Goal: Transaction & Acquisition: Book appointment/travel/reservation

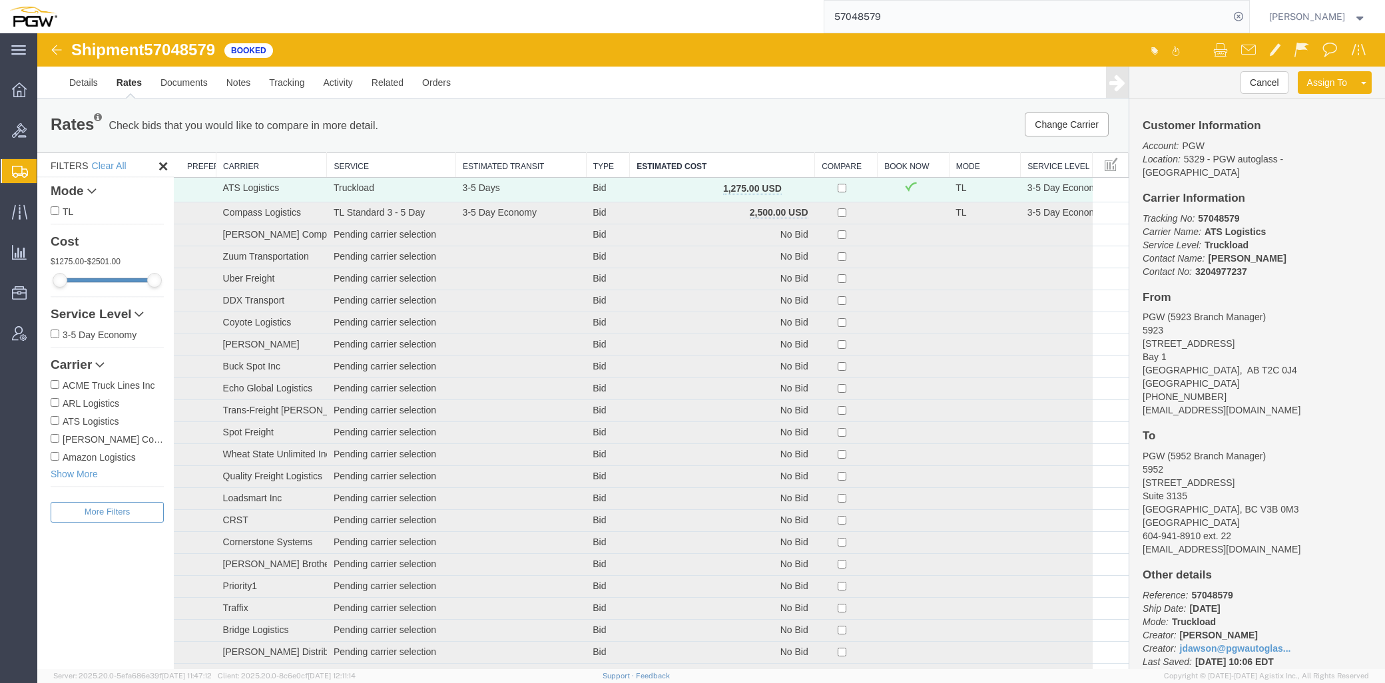
click at [990, 23] on input "57048579" at bounding box center [1026, 17] width 405 height 32
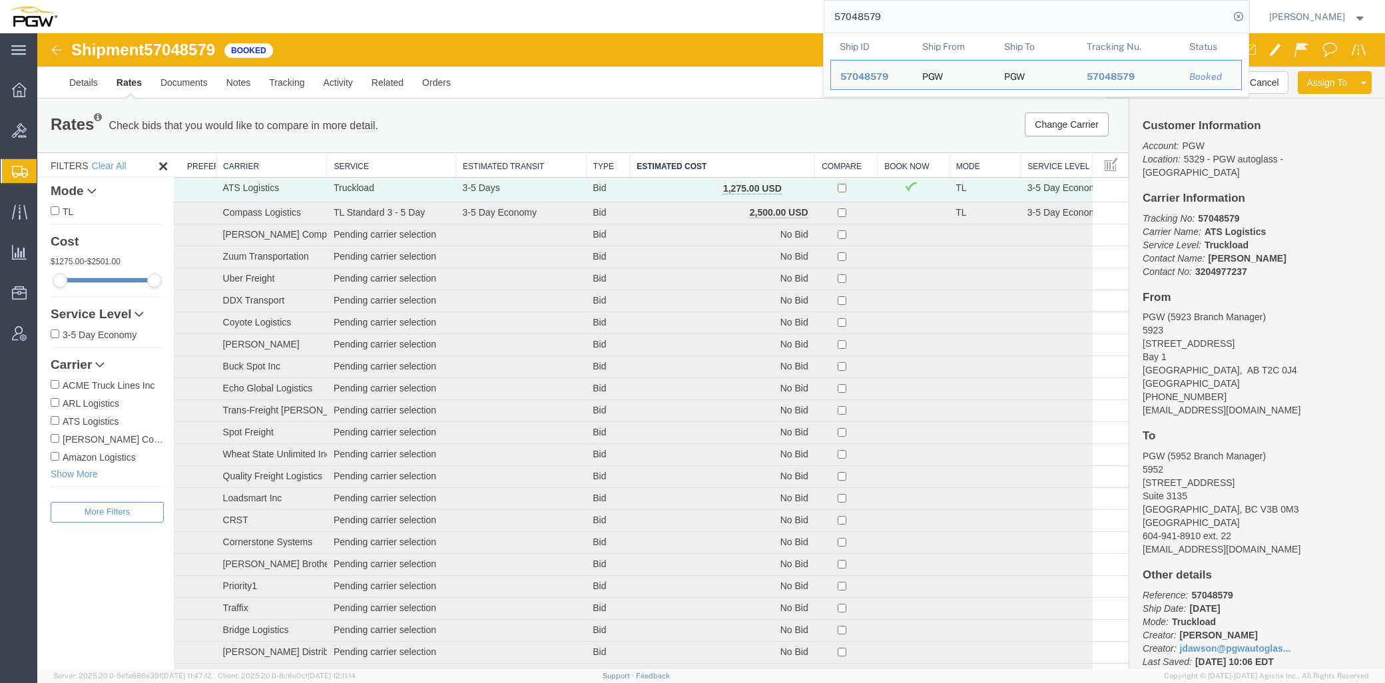
drag, startPoint x: 936, startPoint y: 15, endPoint x: 477, endPoint y: 4, distance: 459.0
click at [535, 11] on div "57048579 Ship ID Ship From Ship To Tracking Nu. Status Ship ID 57048579 Ship Fr…" at bounding box center [658, 16] width 1183 height 33
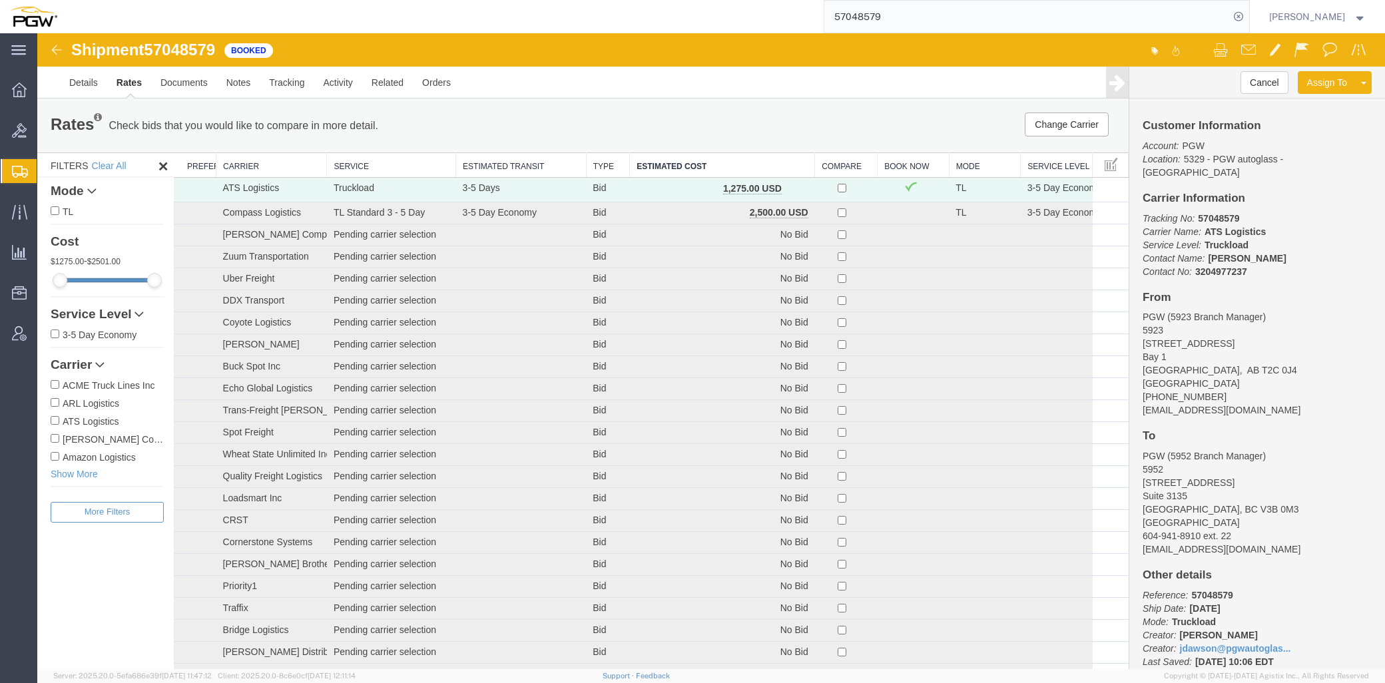
paste input "6"
type input "57048576"
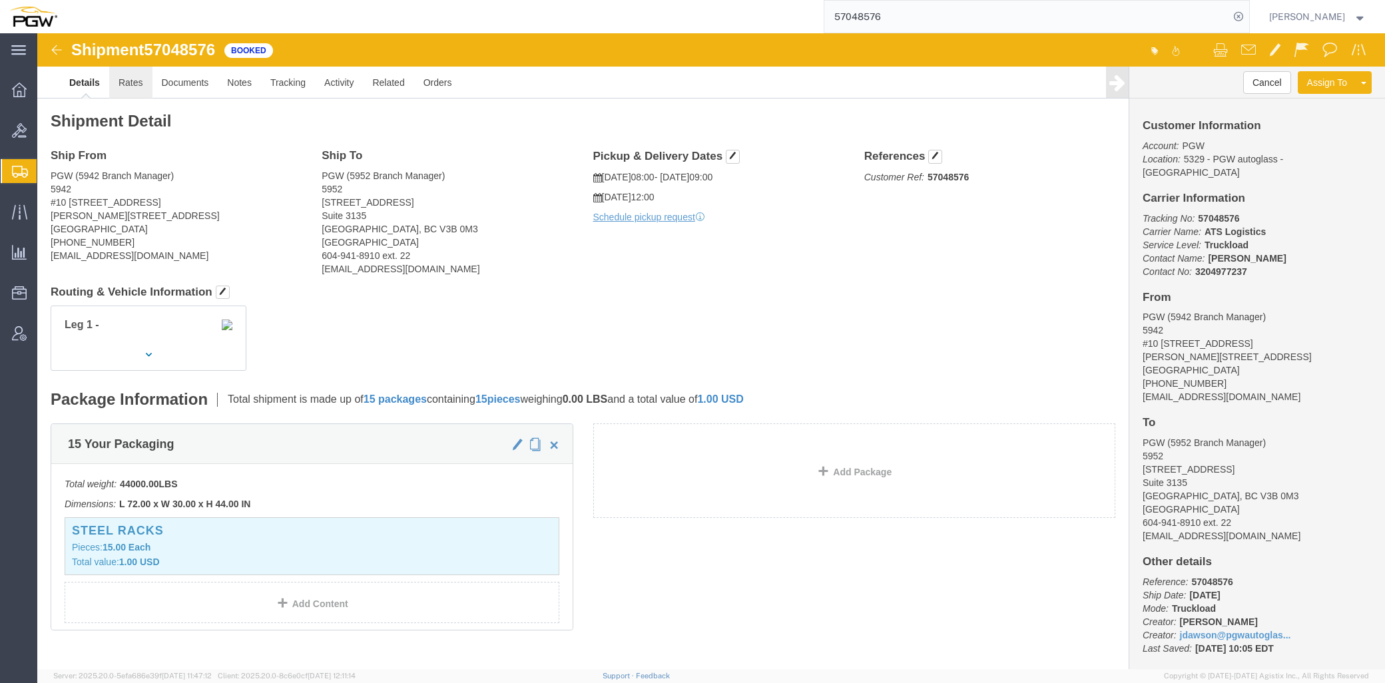
click link "Rates"
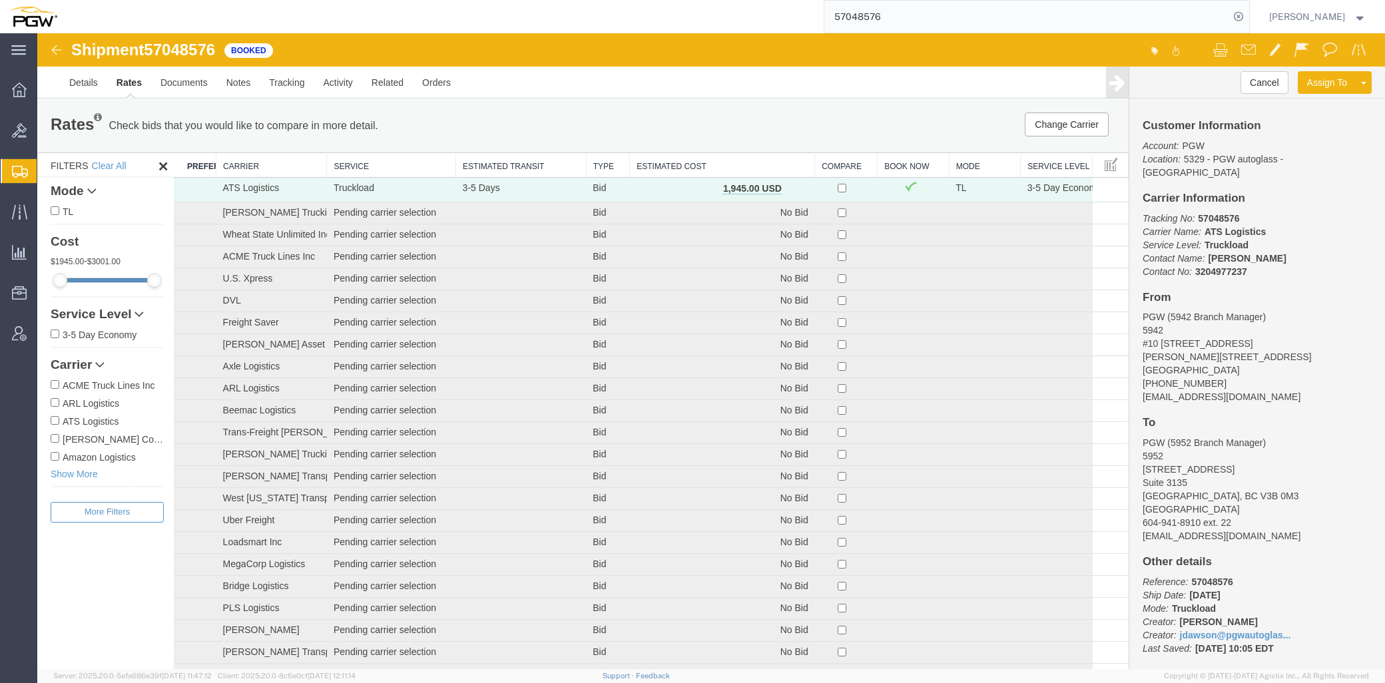
click at [685, 158] on th "Estimated Cost" at bounding box center [722, 165] width 185 height 25
click at [673, 119] on div "Change Carrier Pause Continue" at bounding box center [899, 125] width 452 height 24
click at [39, 135] on span "Bids" at bounding box center [41, 130] width 9 height 27
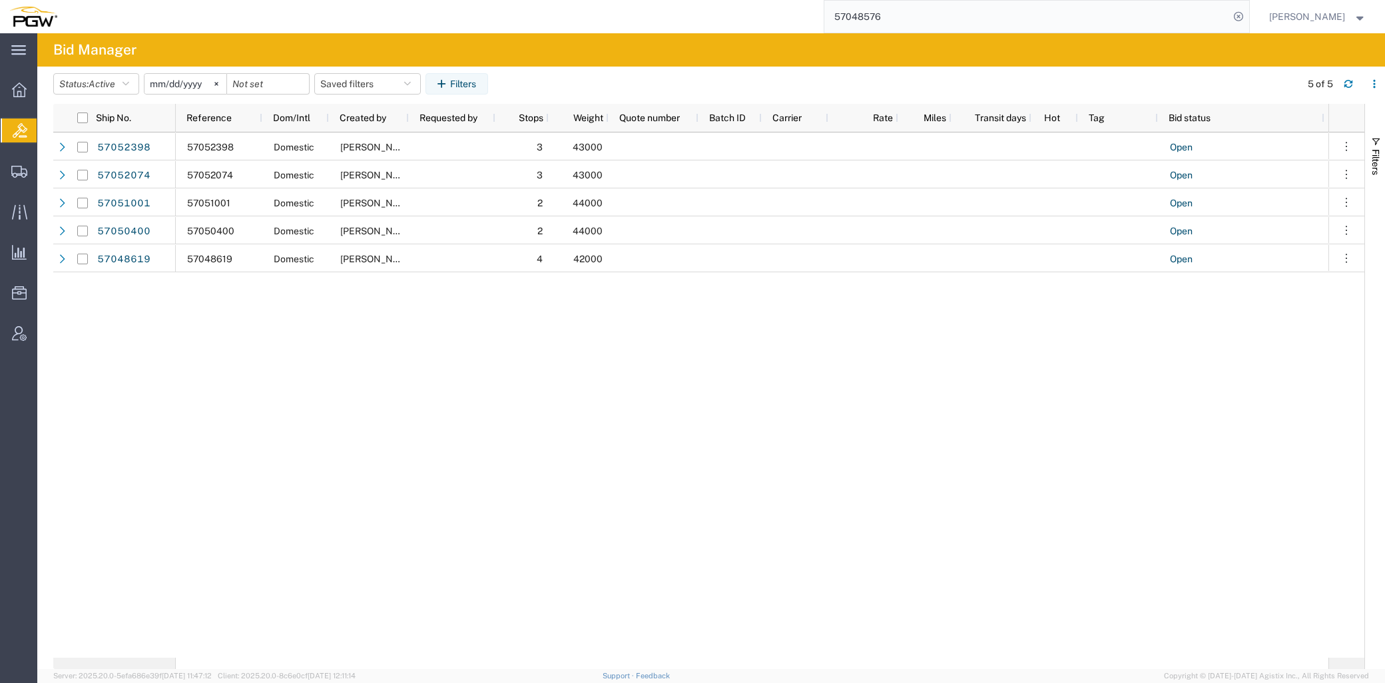
scroll to position [0, 14]
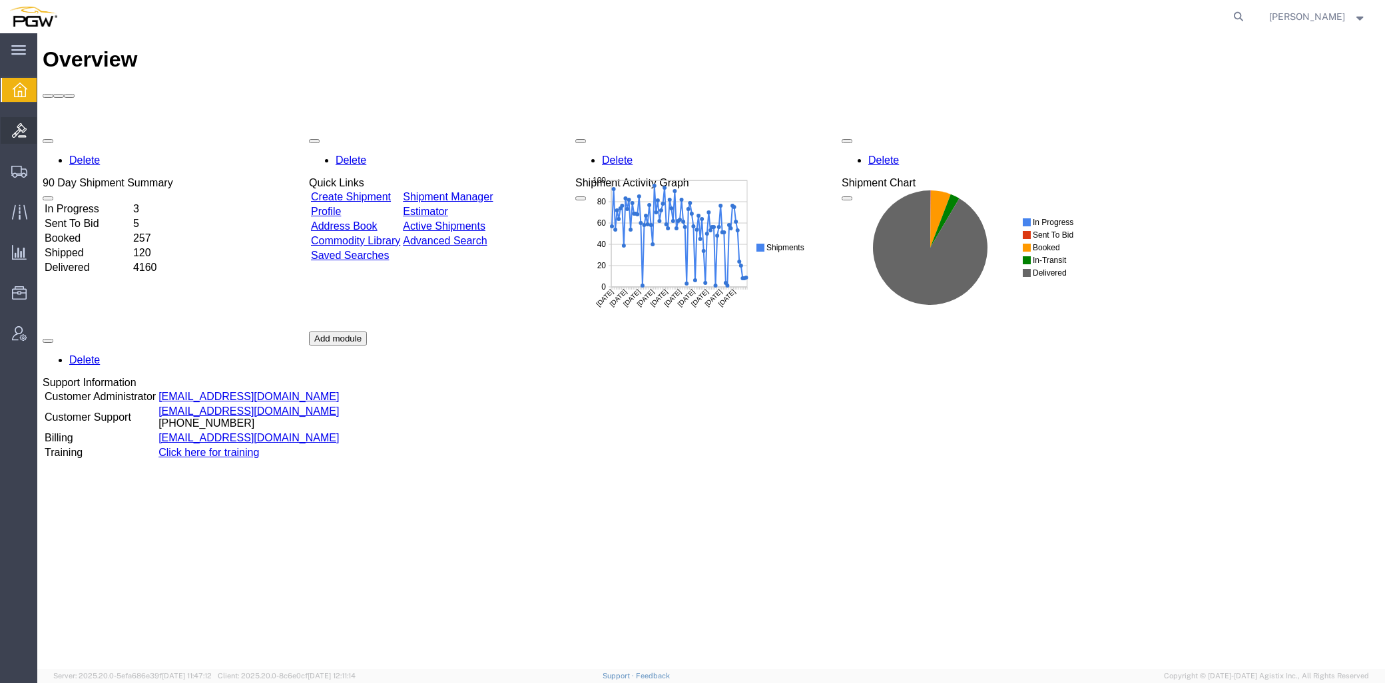
click at [45, 132] on span "Bids" at bounding box center [41, 130] width 9 height 27
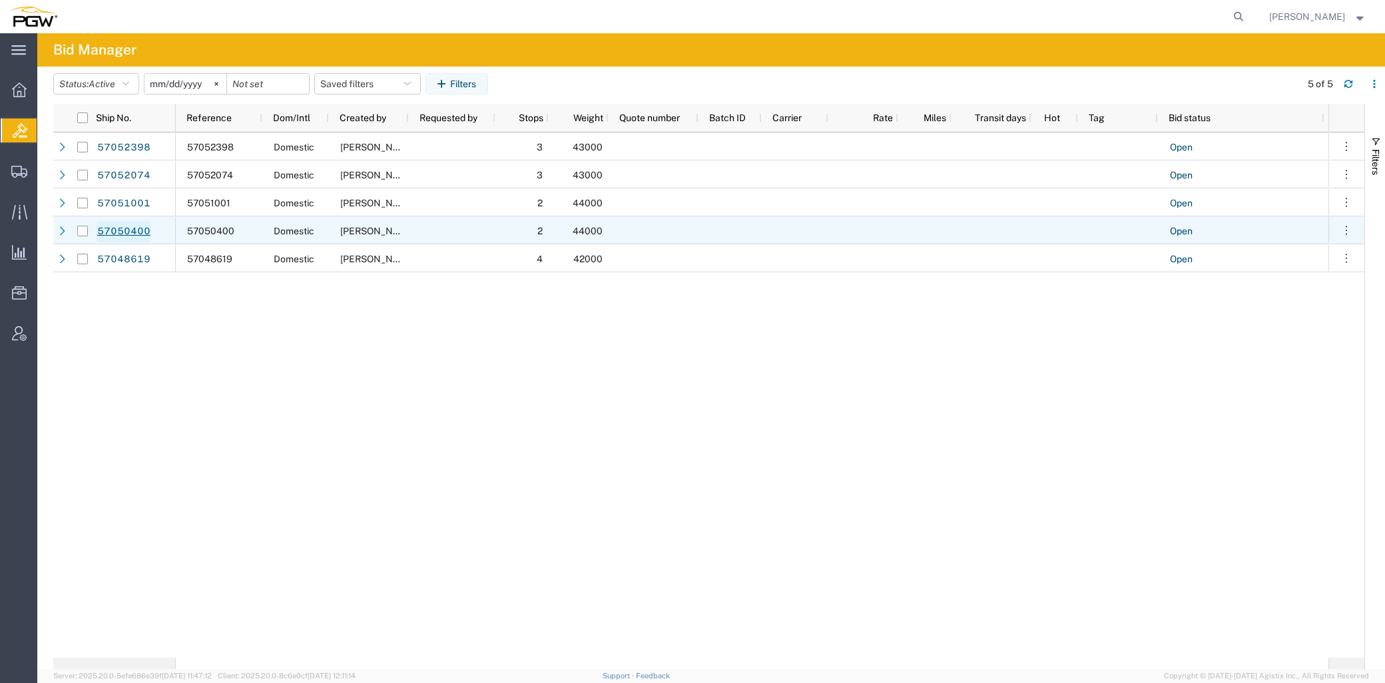
click at [136, 230] on link "57050400" at bounding box center [124, 231] width 55 height 21
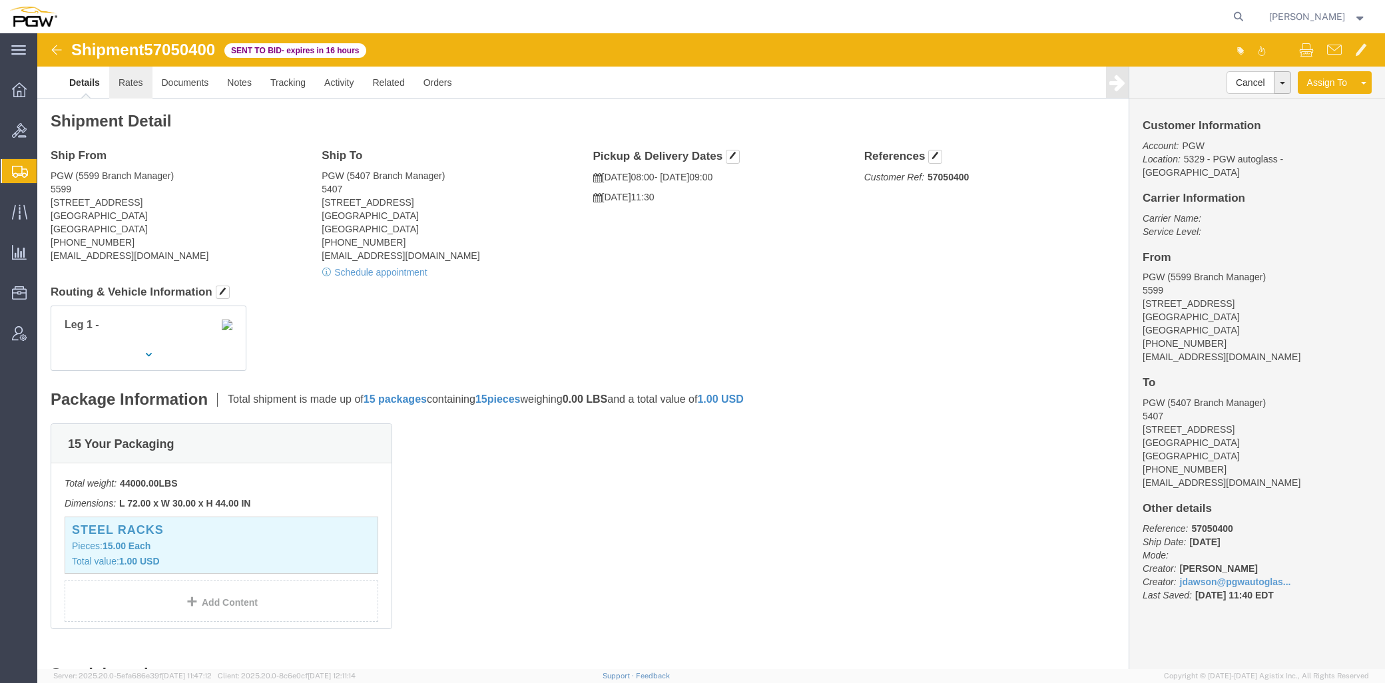
click link "Rates"
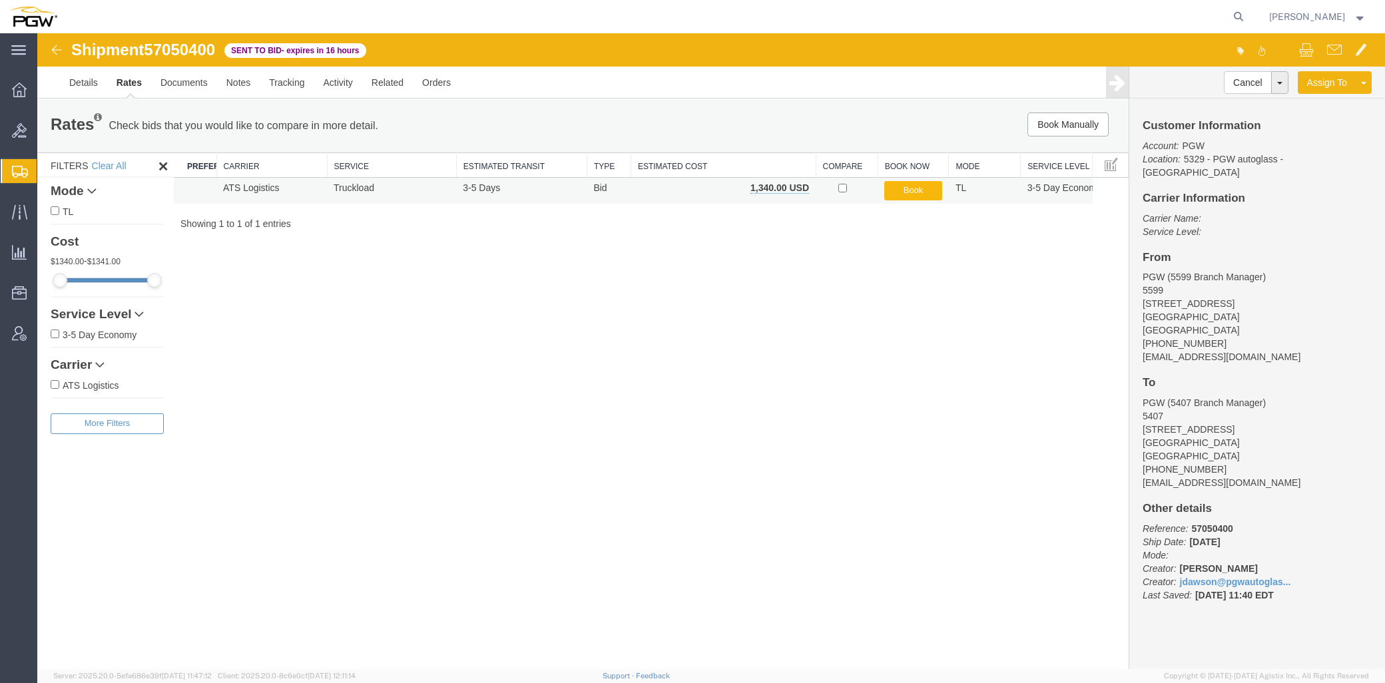
click at [900, 195] on button "Book" at bounding box center [913, 190] width 58 height 19
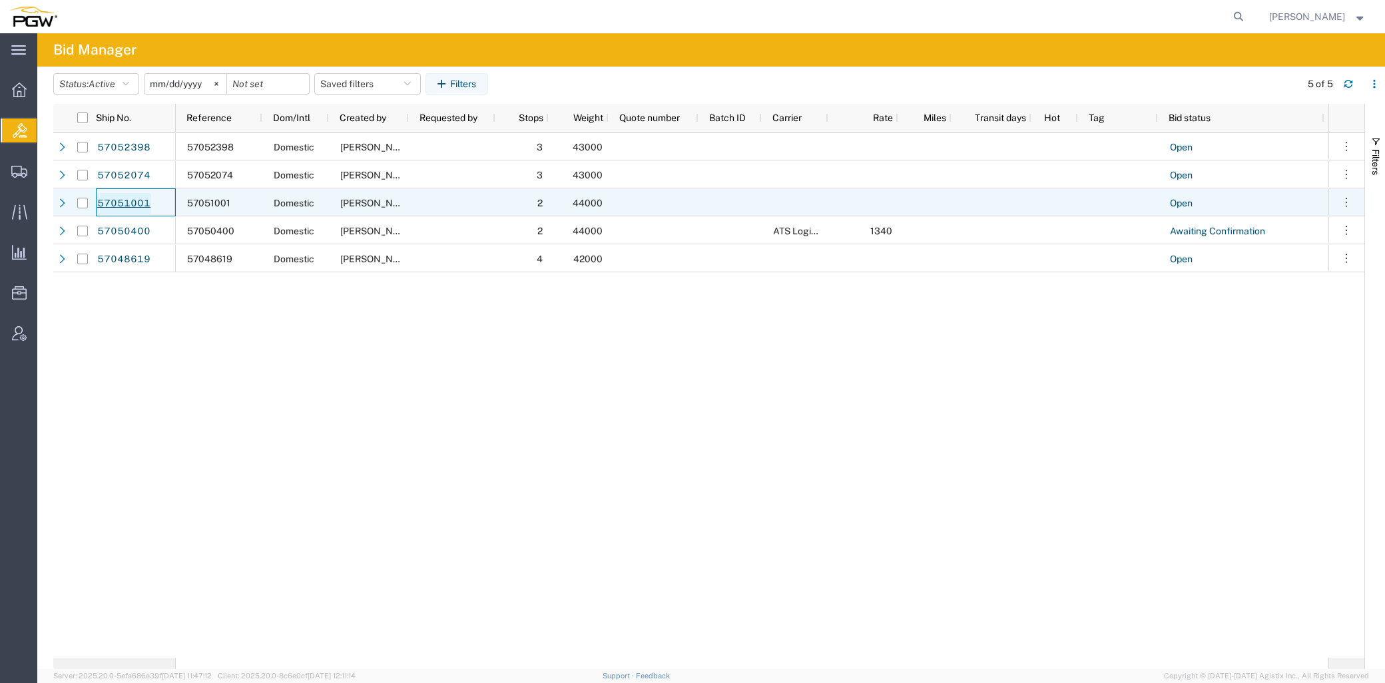
click at [132, 204] on link "57051001" at bounding box center [124, 203] width 55 height 21
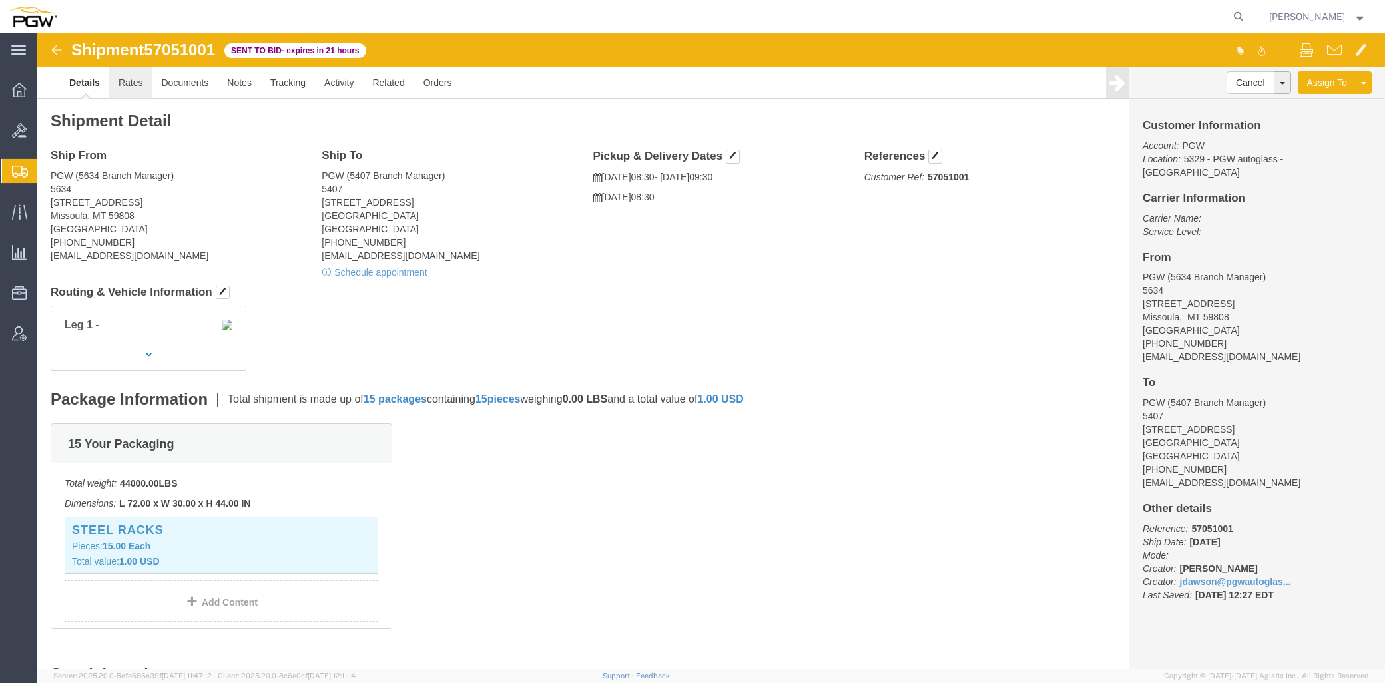
click link "Rates"
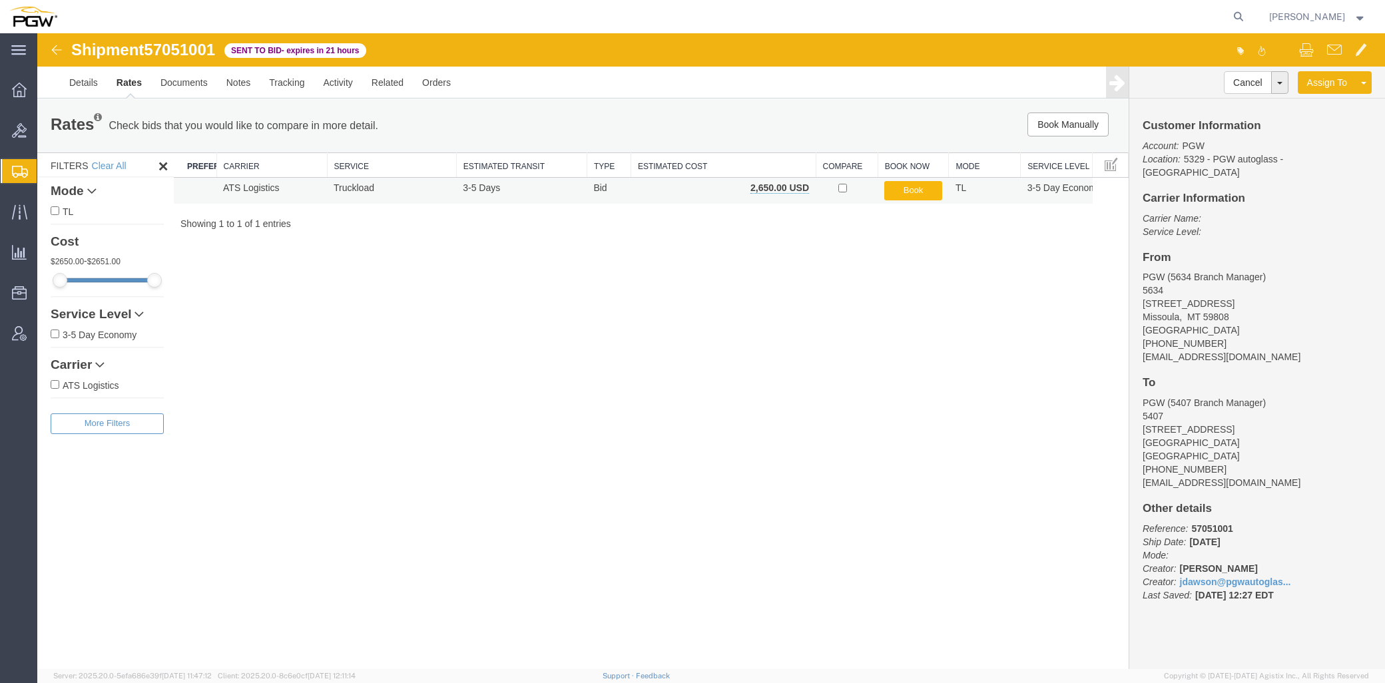
click at [908, 195] on button "Book" at bounding box center [913, 190] width 58 height 19
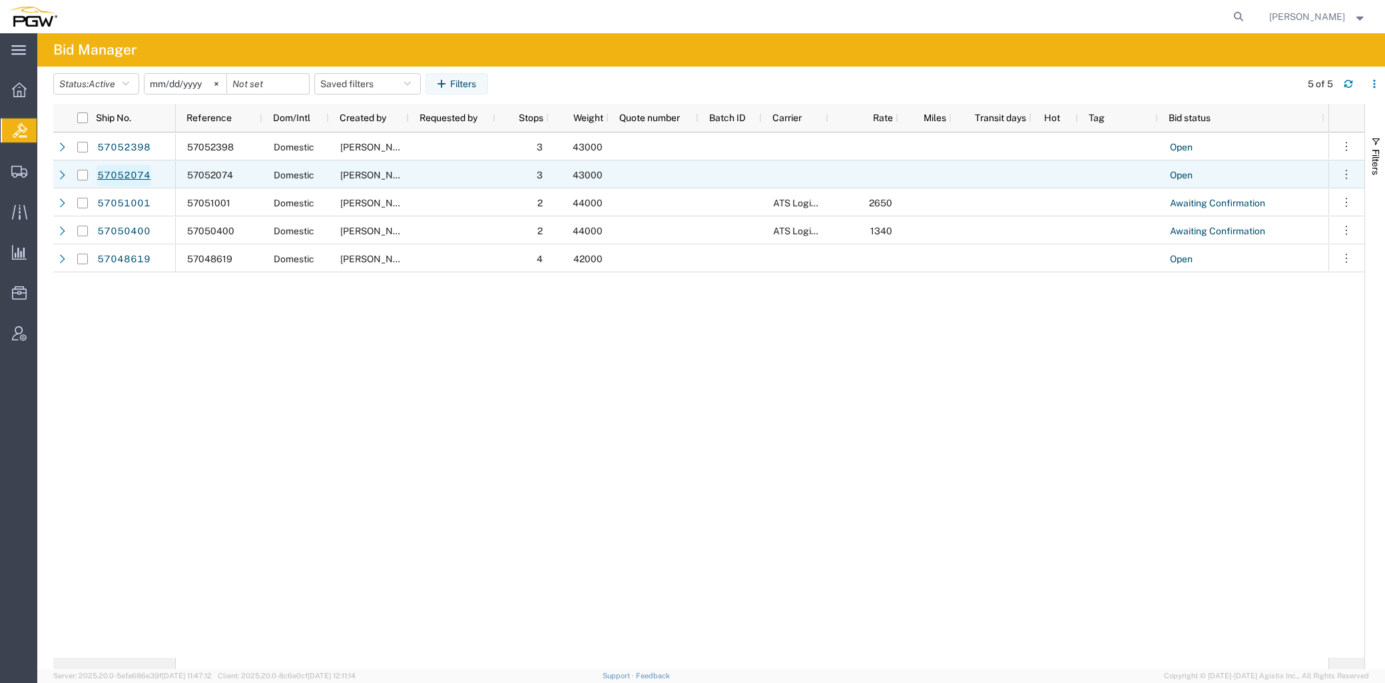
click at [109, 172] on link "57052074" at bounding box center [124, 175] width 55 height 21
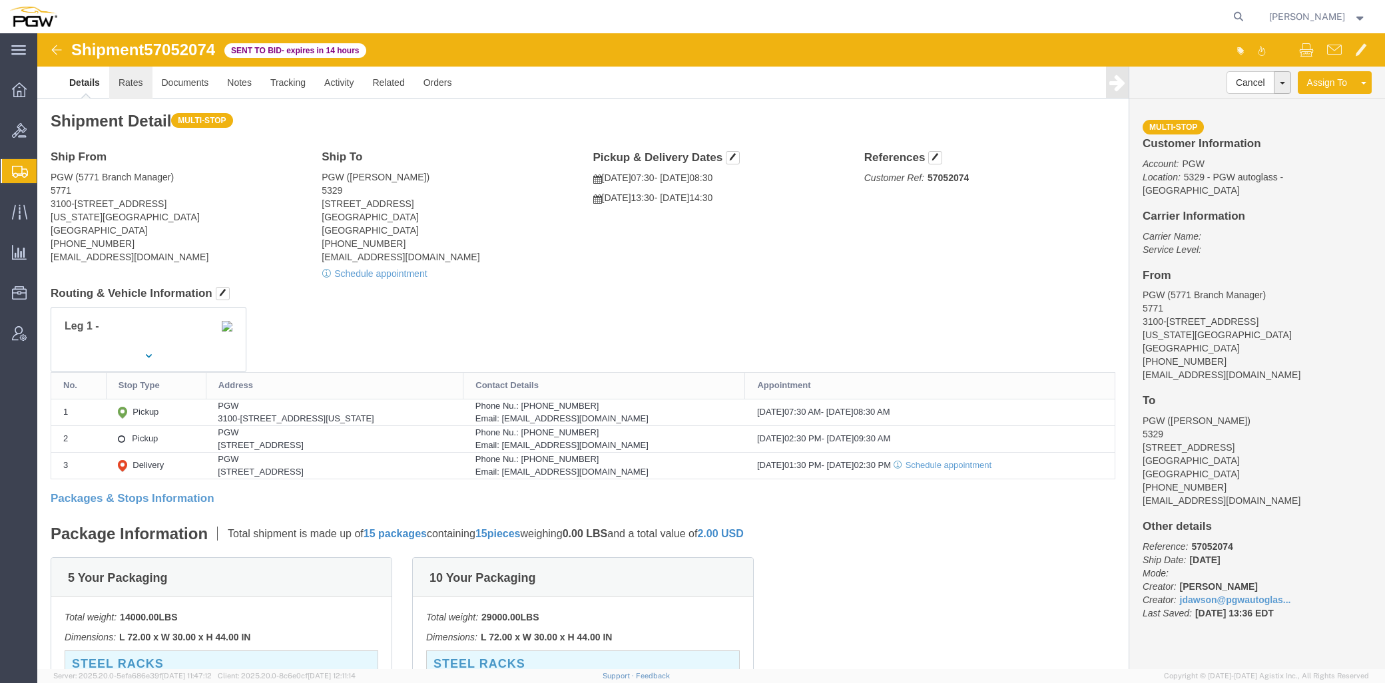
click link "Rates"
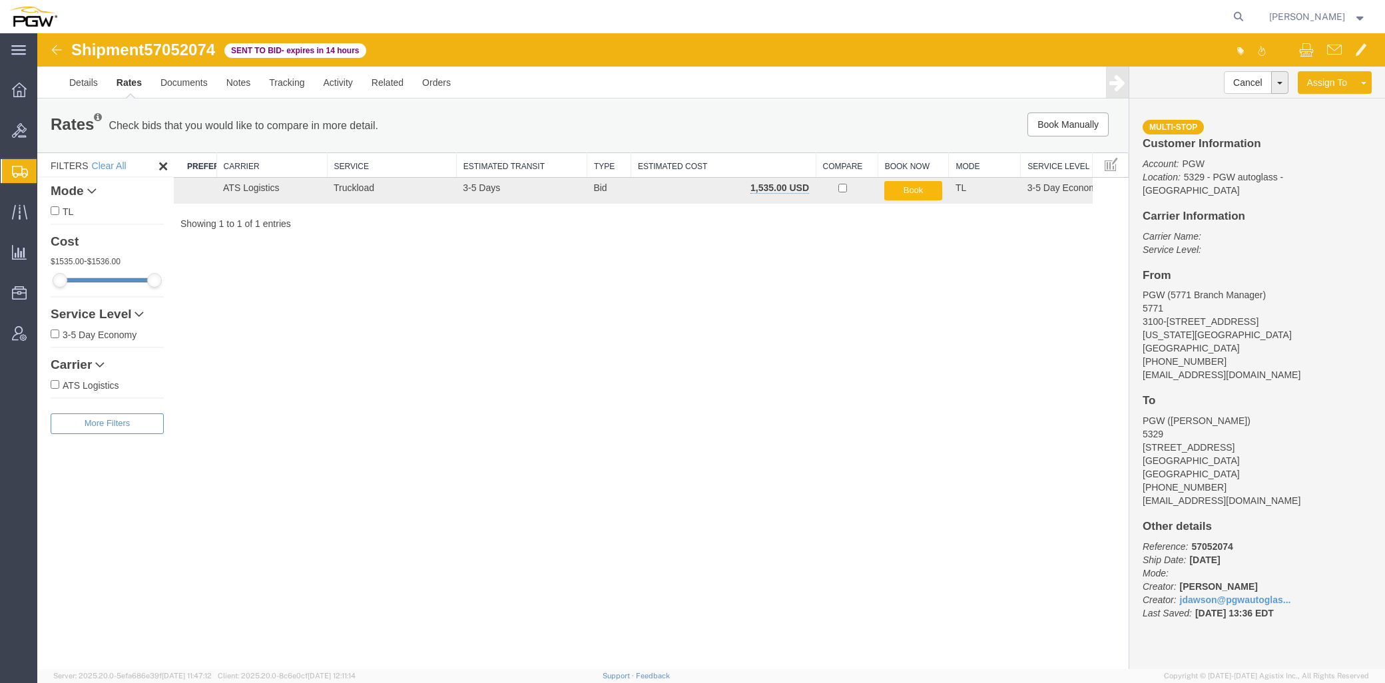
click at [902, 196] on button "Book" at bounding box center [913, 190] width 58 height 19
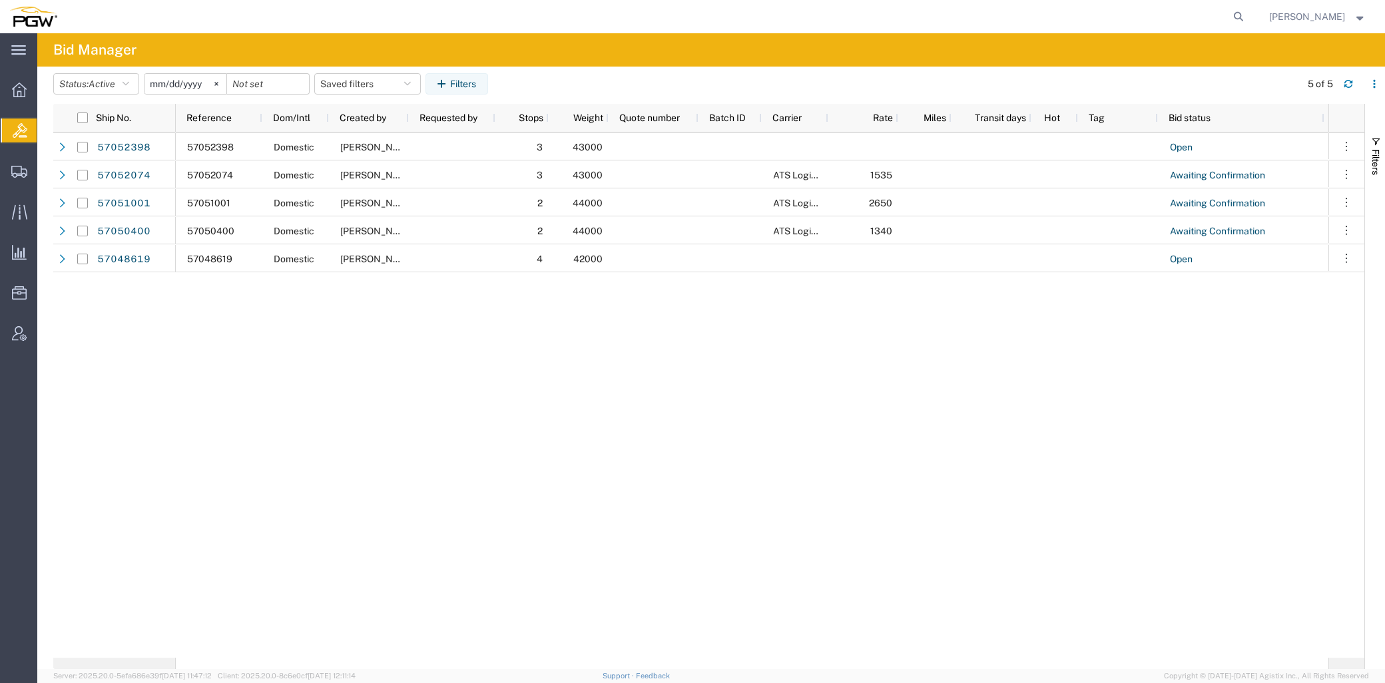
click at [669, 473] on div "57052398 Domestic Jesse Dawson 3 43000 Open 0 57052074 Domestic Jesse Dawson 3 …" at bounding box center [752, 395] width 1153 height 525
click at [1374, 87] on icon "button" at bounding box center [1374, 83] width 9 height 9
click at [1376, 87] on icon "button" at bounding box center [1374, 83] width 9 height 9
click at [15, 48] on icon at bounding box center [18, 50] width 15 height 10
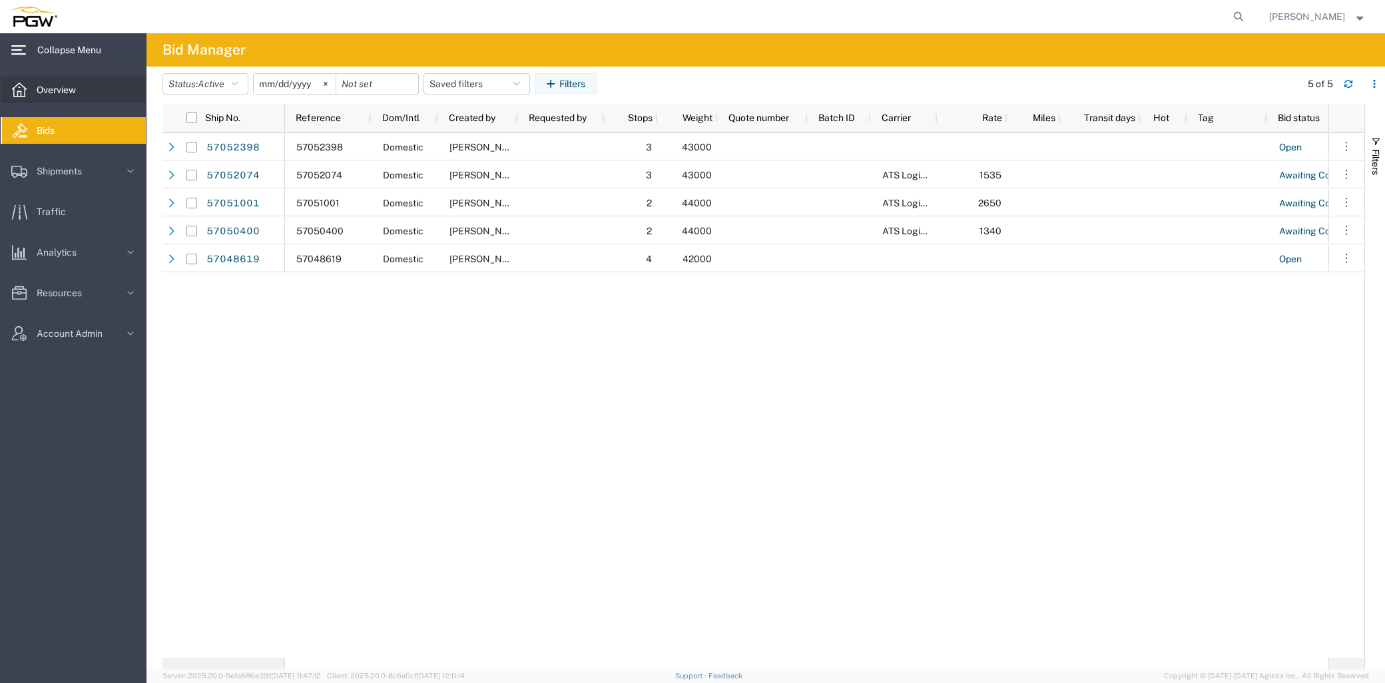
click at [67, 101] on span "Overview" at bounding box center [61, 90] width 49 height 27
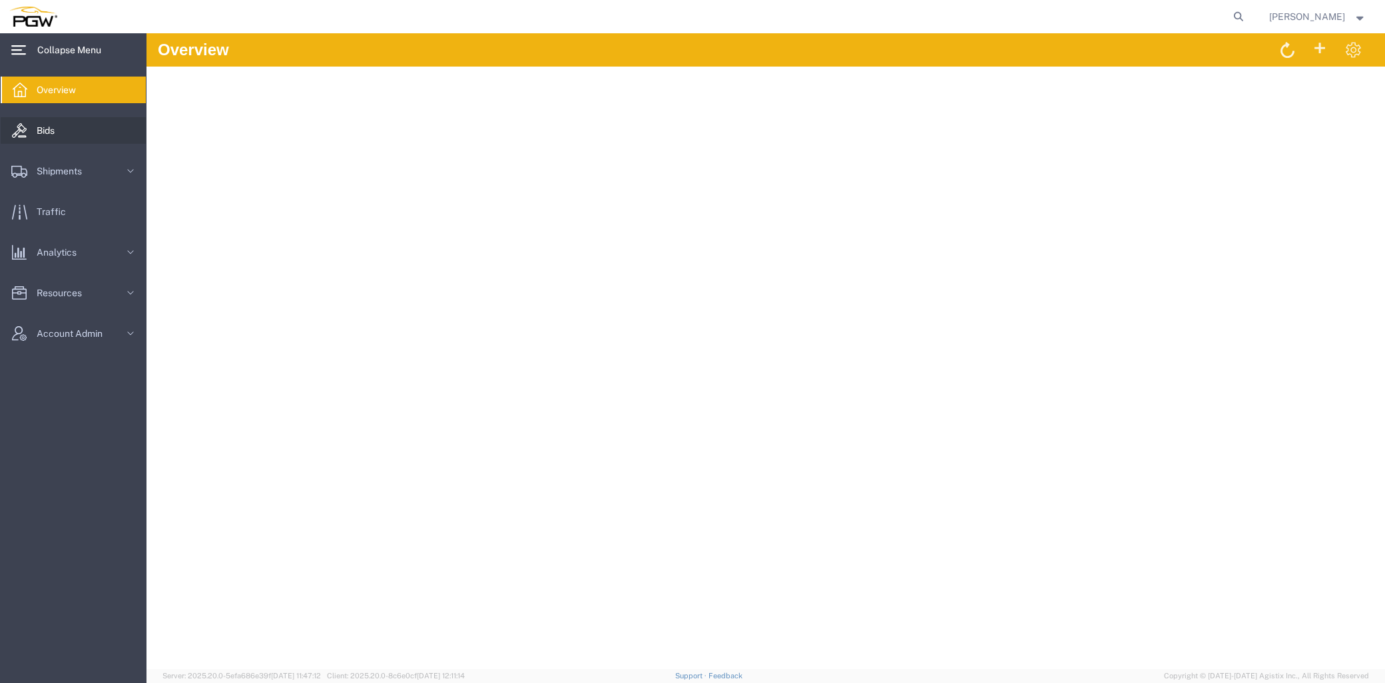
click at [60, 134] on span "Bids" at bounding box center [50, 130] width 27 height 27
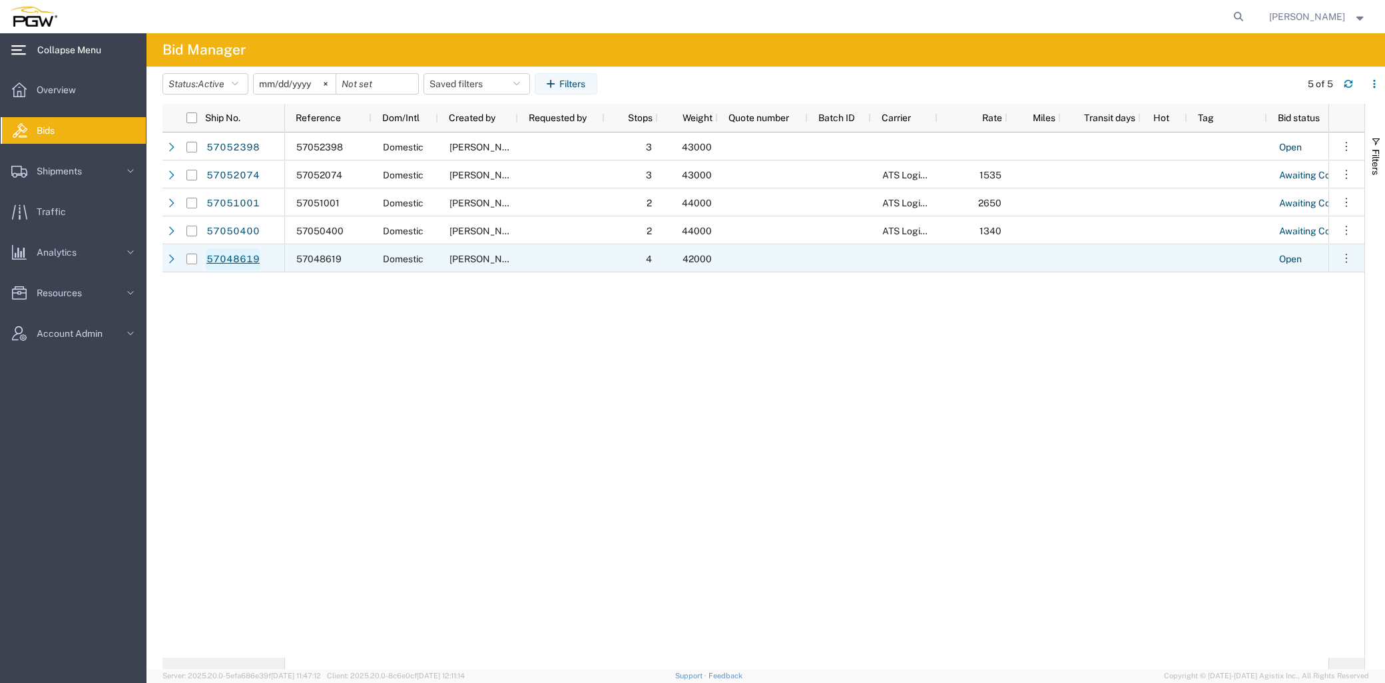
click at [214, 254] on link "57048619" at bounding box center [233, 259] width 55 height 21
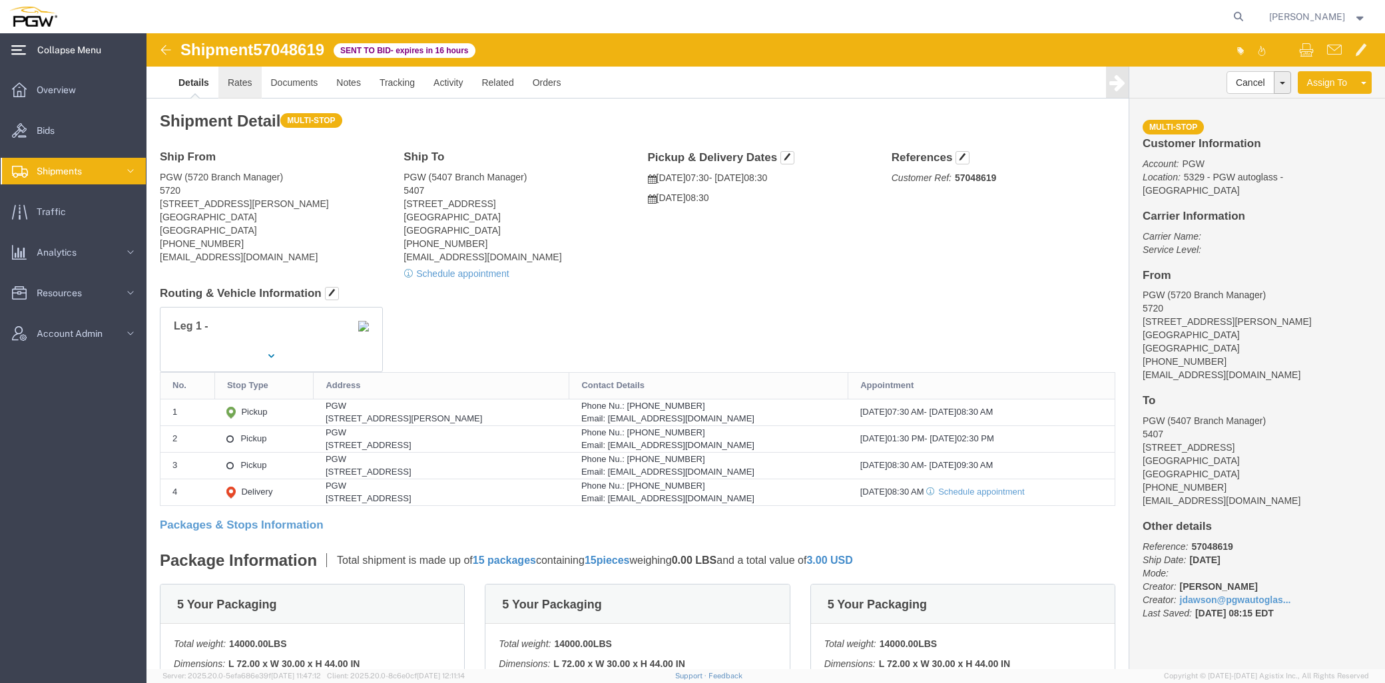
click link "Rates"
